Goal: Check status: Check status

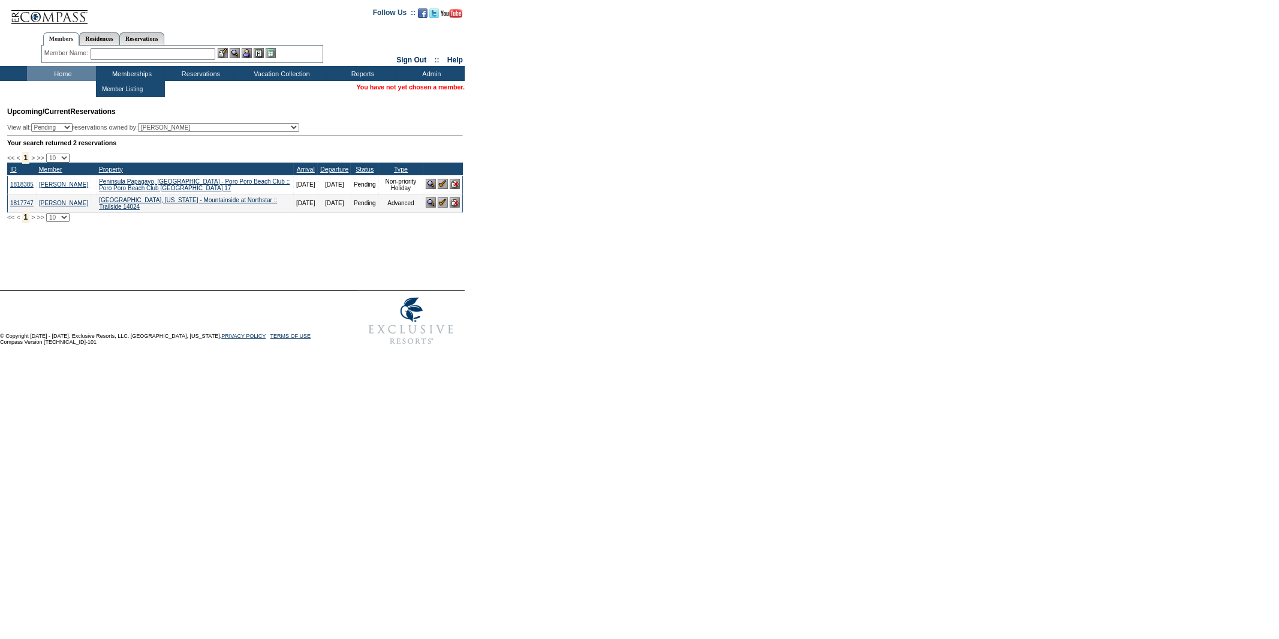
click at [145, 55] on input "text" at bounding box center [153, 54] width 125 height 12
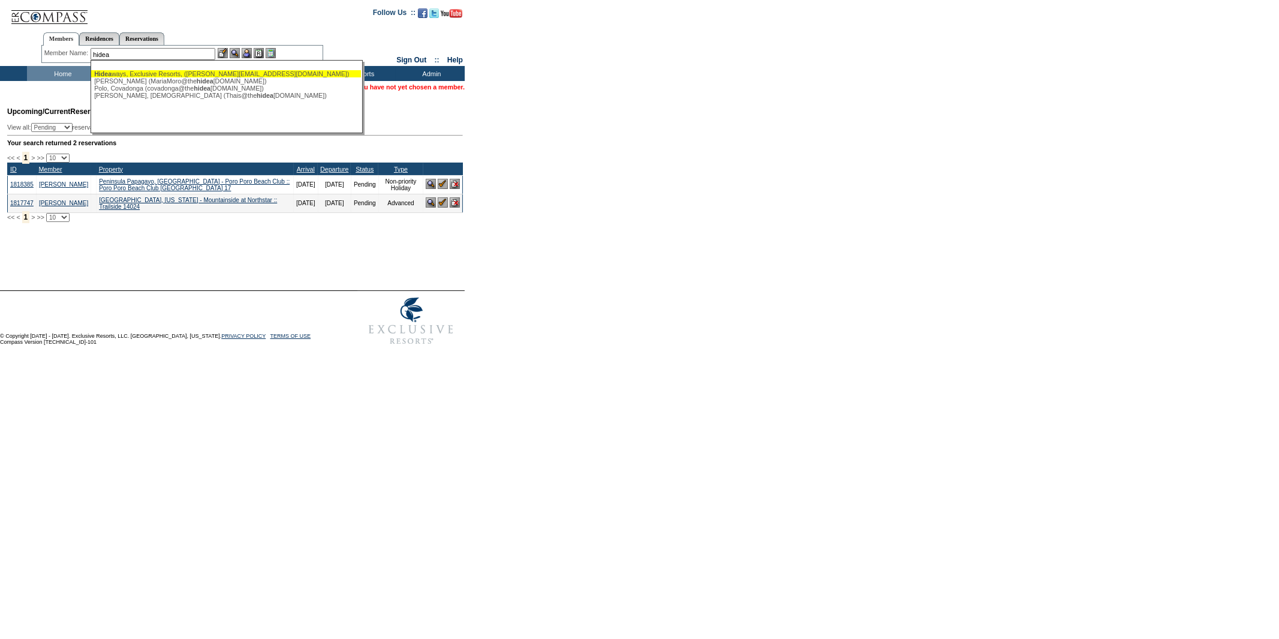
click at [154, 72] on div "Hidea ways, Exclusive Resorts, ([PERSON_NAME][EMAIL_ADDRESS][DOMAIN_NAME])" at bounding box center [226, 73] width 264 height 7
type input "Hideaways, Exclusive Resorts, ([PERSON_NAME][EMAIL_ADDRESS][DOMAIN_NAME])"
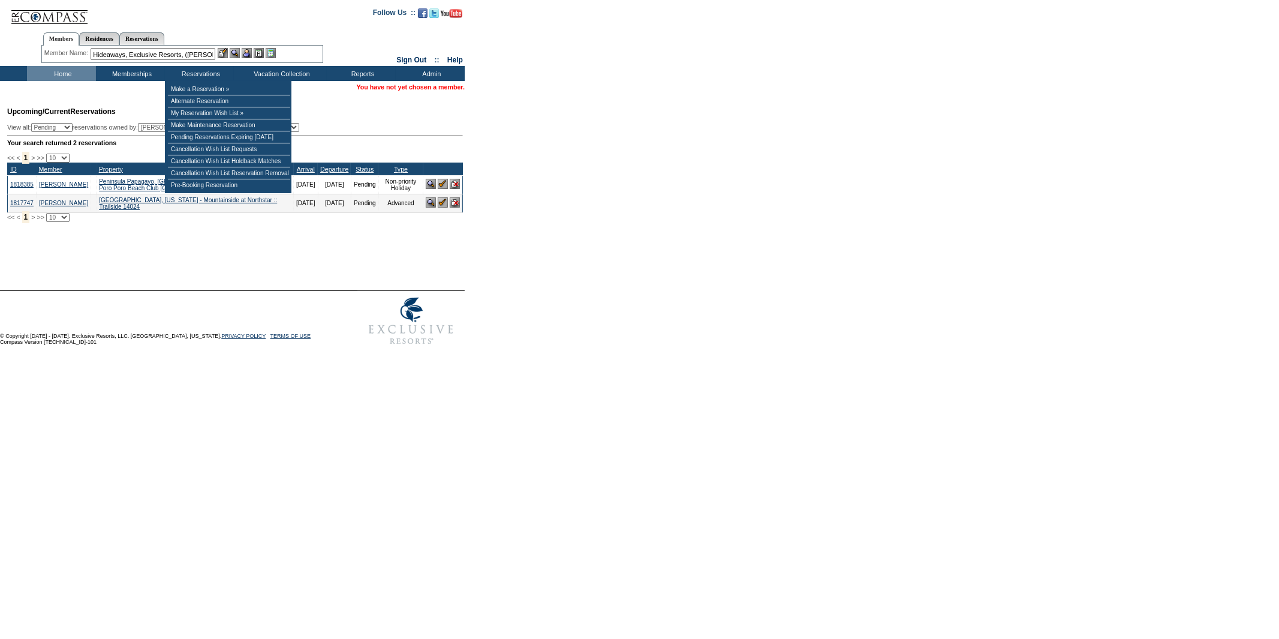
click at [169, 55] on input "Hideaways, Exclusive Resorts, ([PERSON_NAME][EMAIL_ADDRESS][DOMAIN_NAME])" at bounding box center [153, 54] width 125 height 12
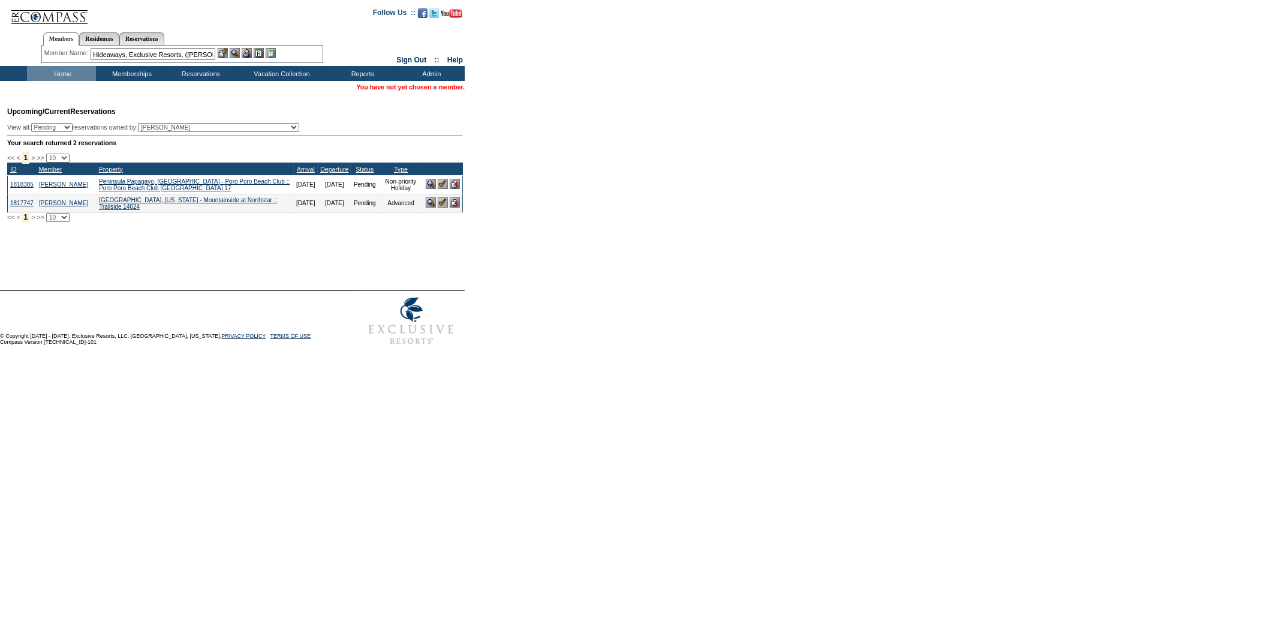
click at [169, 55] on input "Hideaways, Exclusive Resorts, ([PERSON_NAME][EMAIL_ADDRESS][DOMAIN_NAME])" at bounding box center [153, 54] width 125 height 12
click at [172, 53] on input "Hideaways, Exclusive Resorts, ([PERSON_NAME][EMAIL_ADDRESS][DOMAIN_NAME])" at bounding box center [153, 54] width 125 height 12
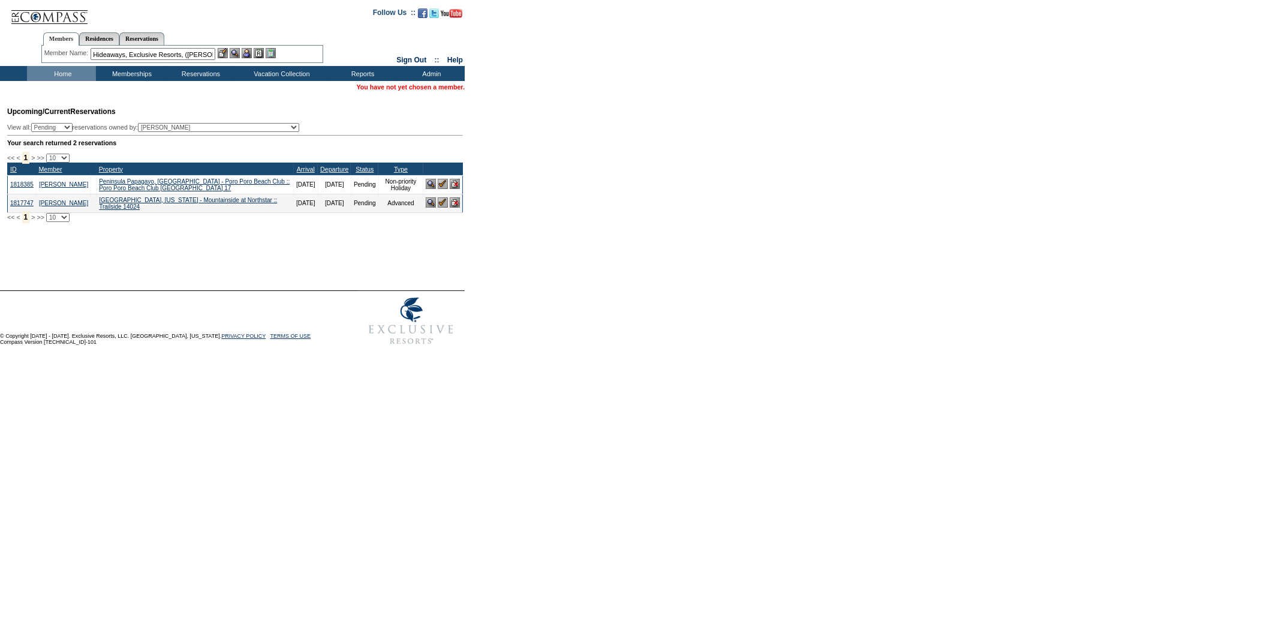
click at [172, 53] on input "Hideaways, Exclusive Resorts, ([PERSON_NAME][EMAIL_ADDRESS][DOMAIN_NAME])" at bounding box center [153, 54] width 125 height 12
click at [156, 32] on link "Reservations" at bounding box center [141, 38] width 45 height 13
click at [134, 51] on input "text" at bounding box center [114, 54] width 53 height 12
paste input "1818815"
type input "1818815"
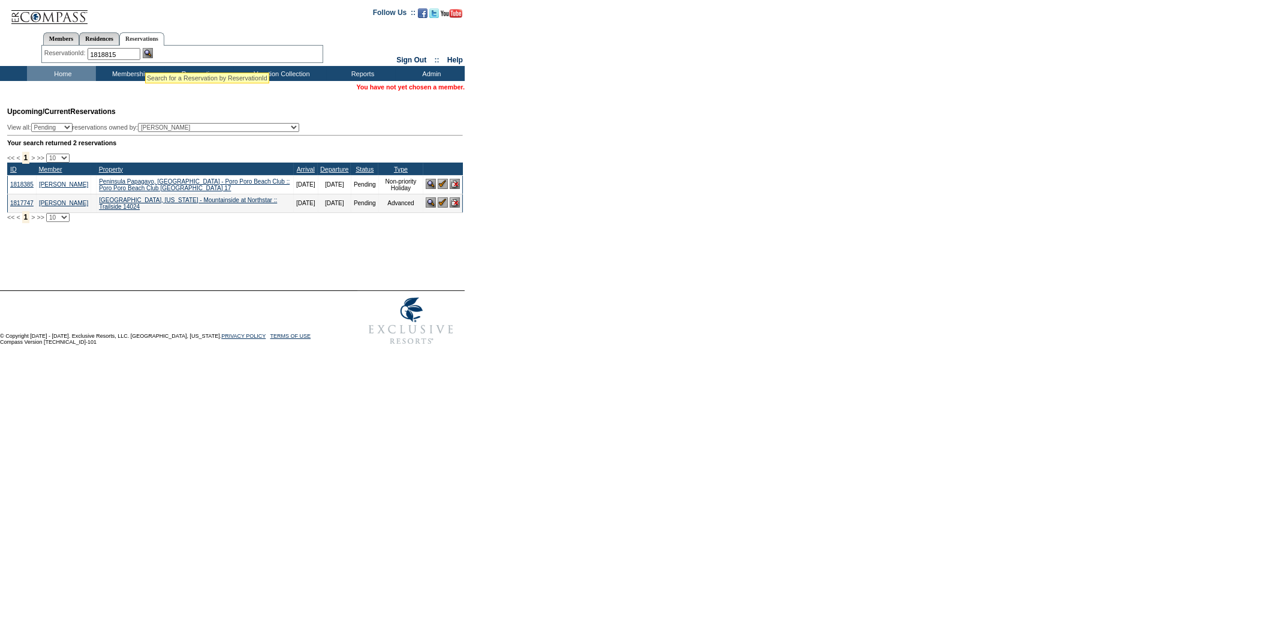
click at [149, 55] on img at bounding box center [148, 53] width 10 height 10
